Goal: Find specific page/section: Find specific page/section

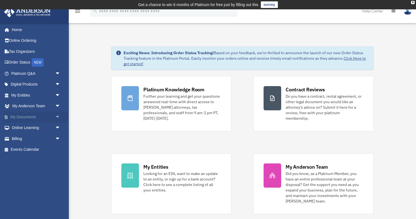
click at [36, 116] on link "My Documents arrow_drop_down" at bounding box center [36, 117] width 65 height 11
click at [59, 116] on span "arrow_drop_down" at bounding box center [60, 117] width 11 height 11
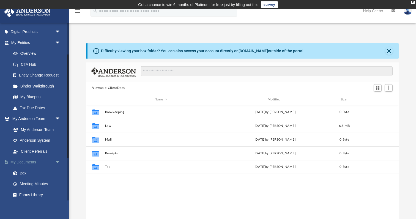
scroll to position [54, 0]
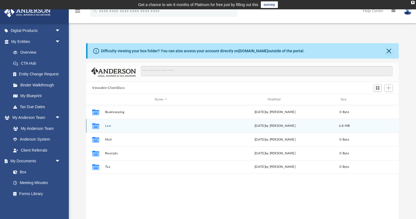
click at [101, 125] on div "Collaborated Folder" at bounding box center [96, 125] width 14 height 9
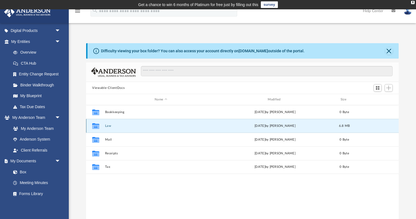
click at [109, 127] on button "Law" at bounding box center [161, 126] width 112 height 4
click at [108, 127] on button "Law" at bounding box center [161, 126] width 112 height 4
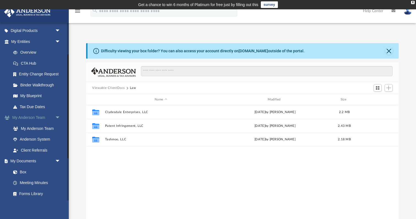
click at [57, 115] on span "arrow_drop_down" at bounding box center [60, 117] width 11 height 11
click at [57, 115] on span "arrow_drop_up" at bounding box center [60, 117] width 11 height 11
click at [58, 41] on span "arrow_drop_down" at bounding box center [60, 41] width 11 height 11
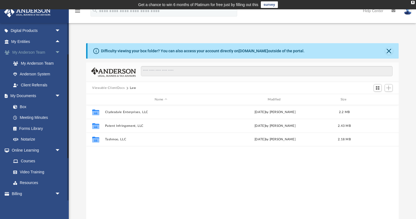
click at [57, 51] on span "arrow_drop_down" at bounding box center [60, 52] width 11 height 11
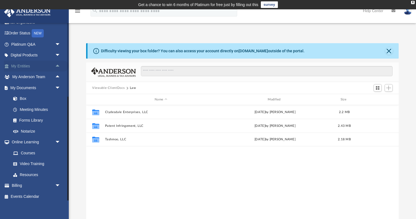
click at [29, 64] on link "My Entities arrow_drop_up" at bounding box center [36, 66] width 65 height 11
click at [58, 65] on span "arrow_drop_up" at bounding box center [60, 66] width 11 height 11
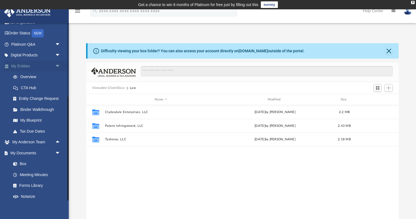
click at [26, 66] on link "My Entities arrow_drop_down" at bounding box center [36, 66] width 65 height 11
click at [28, 76] on link "Overview" at bounding box center [38, 77] width 61 height 11
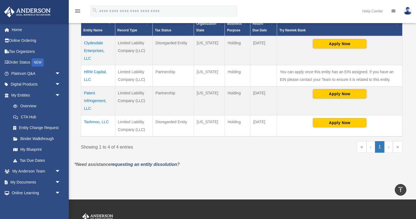
scroll to position [138, 0]
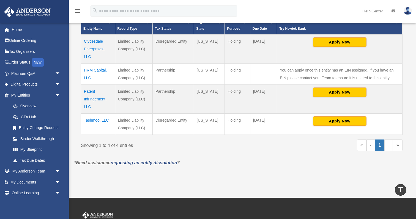
click at [94, 70] on td "HRM Capital, LLC" at bounding box center [98, 74] width 34 height 21
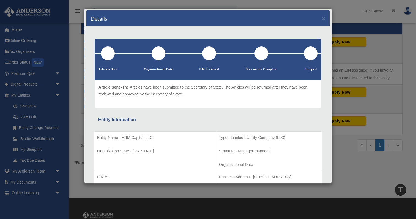
scroll to position [0, 0]
